Goal: Navigation & Orientation: Find specific page/section

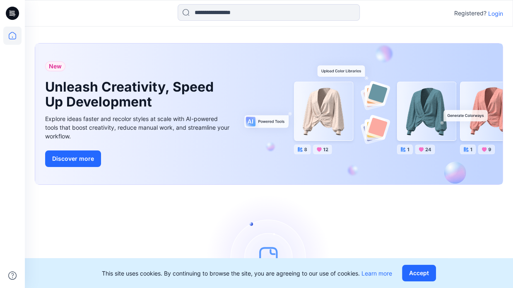
click at [10, 36] on icon at bounding box center [12, 36] width 18 height 18
click at [11, 17] on icon at bounding box center [12, 13] width 13 height 13
click at [10, 12] on icon at bounding box center [12, 13] width 13 height 13
click at [498, 13] on p "Login" at bounding box center [495, 13] width 15 height 9
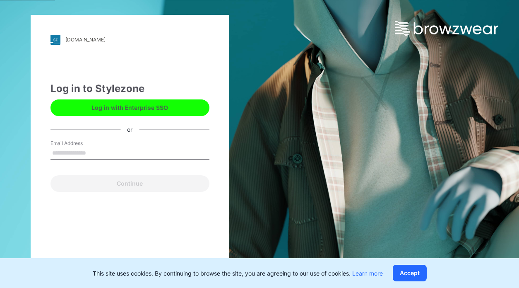
click at [72, 153] on input "Email Address" at bounding box center [130, 153] width 159 height 12
type input "**********"
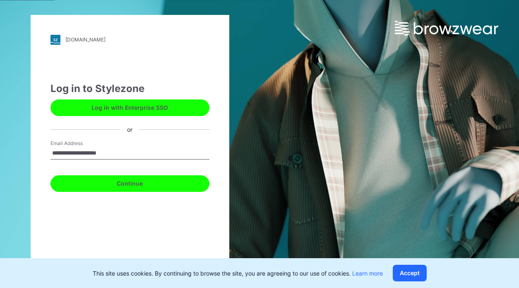
click at [138, 184] on button "Continue" at bounding box center [130, 183] width 159 height 17
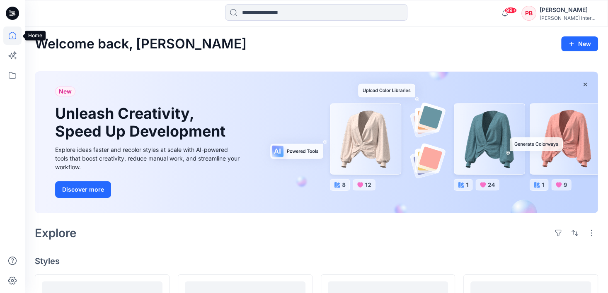
click at [13, 32] on icon at bounding box center [12, 35] width 7 height 7
click at [12, 75] on icon at bounding box center [12, 75] width 18 height 18
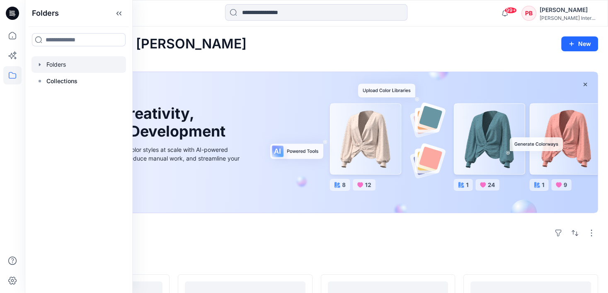
click at [38, 65] on icon "button" at bounding box center [39, 64] width 7 height 7
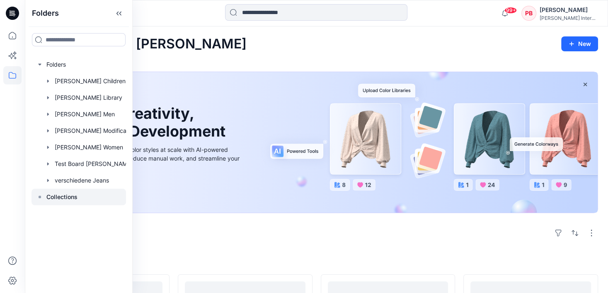
click at [39, 199] on icon at bounding box center [39, 197] width 7 height 7
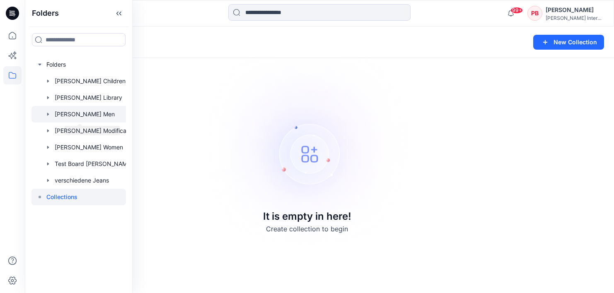
click at [67, 116] on div at bounding box center [86, 114] width 110 height 17
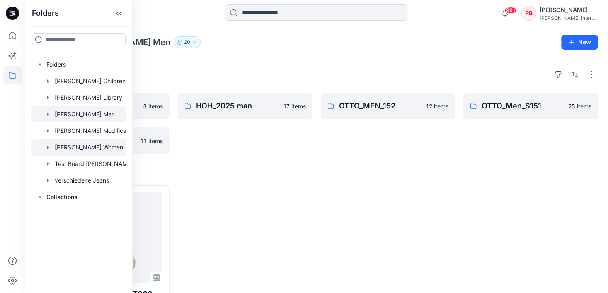
click at [77, 146] on div at bounding box center [86, 147] width 110 height 17
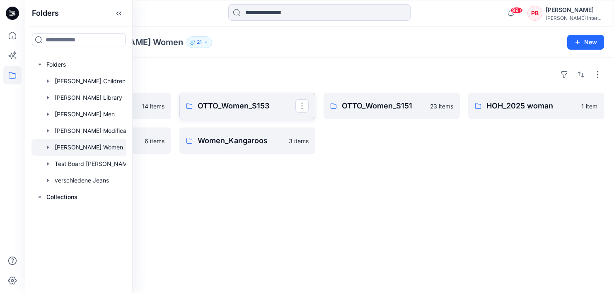
click at [239, 107] on p "OTTO_Women_S153" at bounding box center [247, 106] width 98 height 12
